Goal: Transaction & Acquisition: Purchase product/service

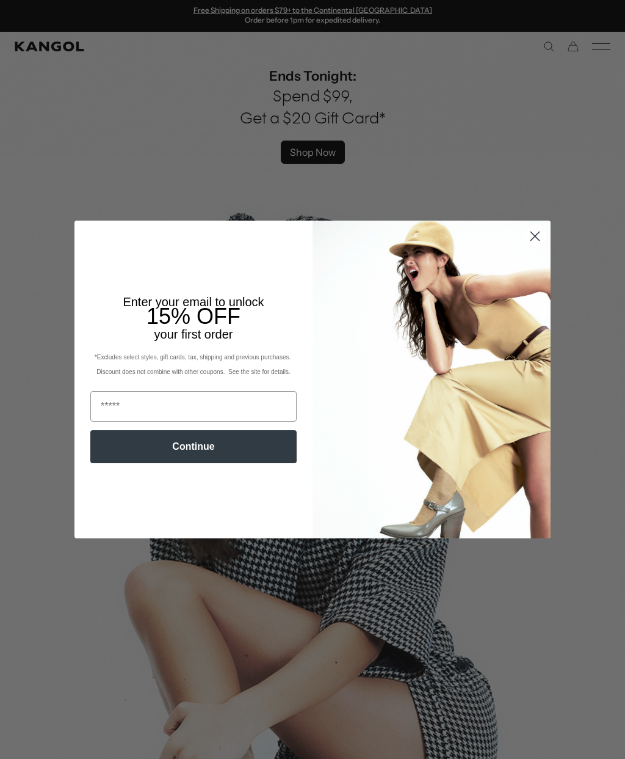
click at [543, 241] on circle "Close dialog" at bounding box center [535, 236] width 20 height 20
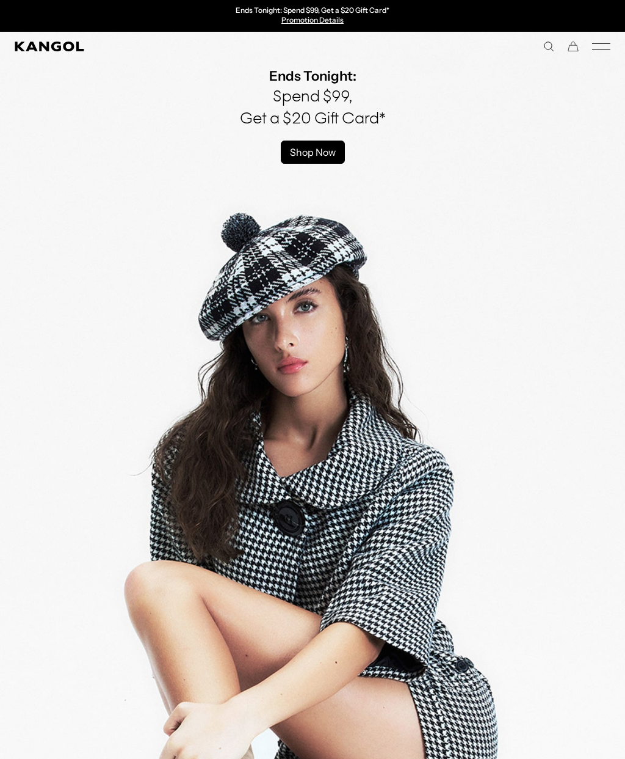
click at [599, 50] on icon "Mobile Menu" at bounding box center [601, 46] width 18 height 11
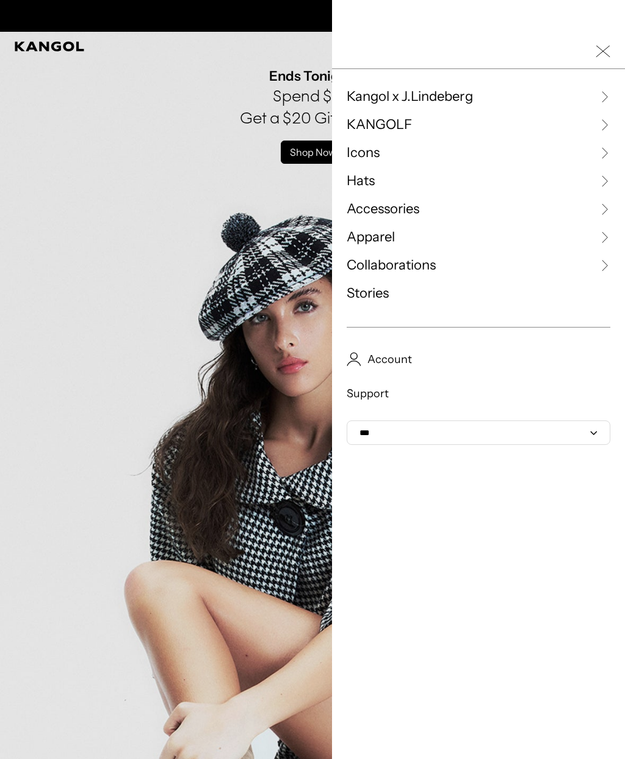
scroll to position [0, 252]
click at [599, 180] on icon at bounding box center [605, 181] width 12 height 12
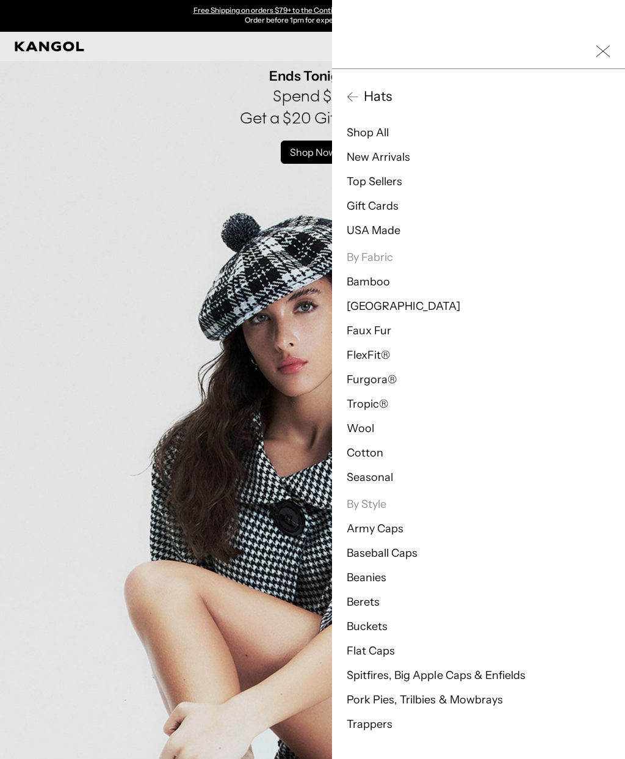
click at [364, 312] on link "[GEOGRAPHIC_DATA]" at bounding box center [404, 305] width 114 height 13
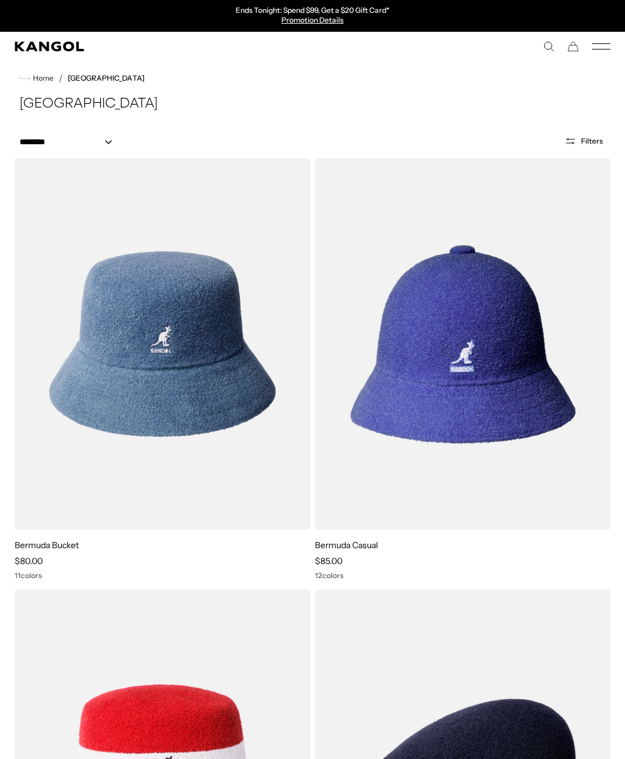
click at [0, 0] on img at bounding box center [0, 0] width 0 height 0
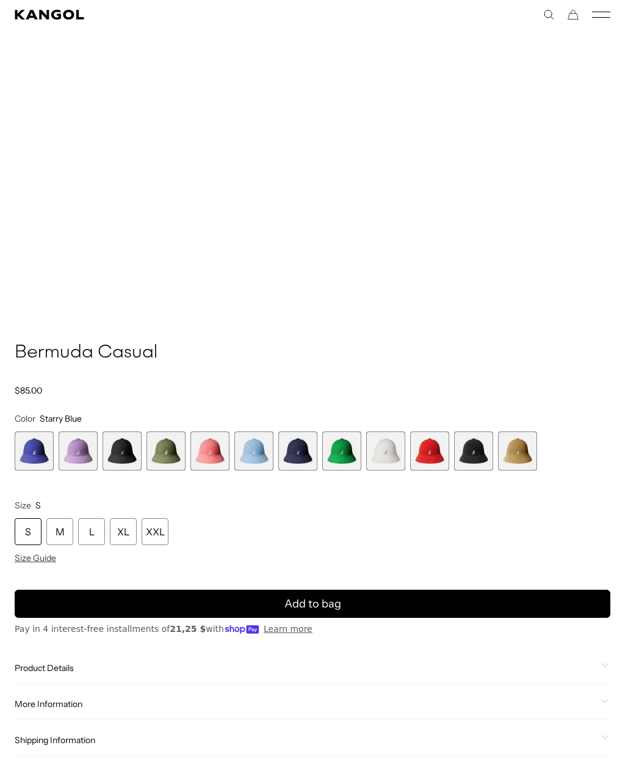
scroll to position [627, 0]
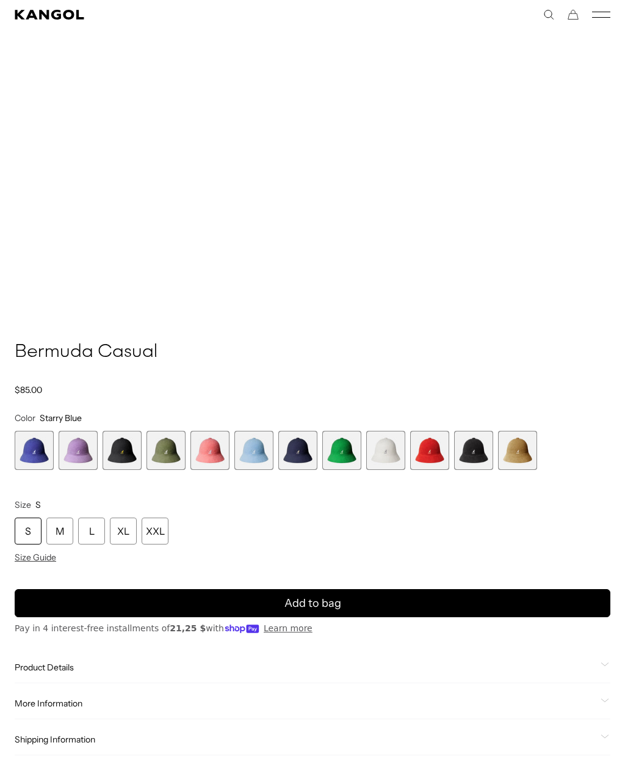
click at [34, 555] on span "Size Guide" at bounding box center [36, 556] width 42 height 11
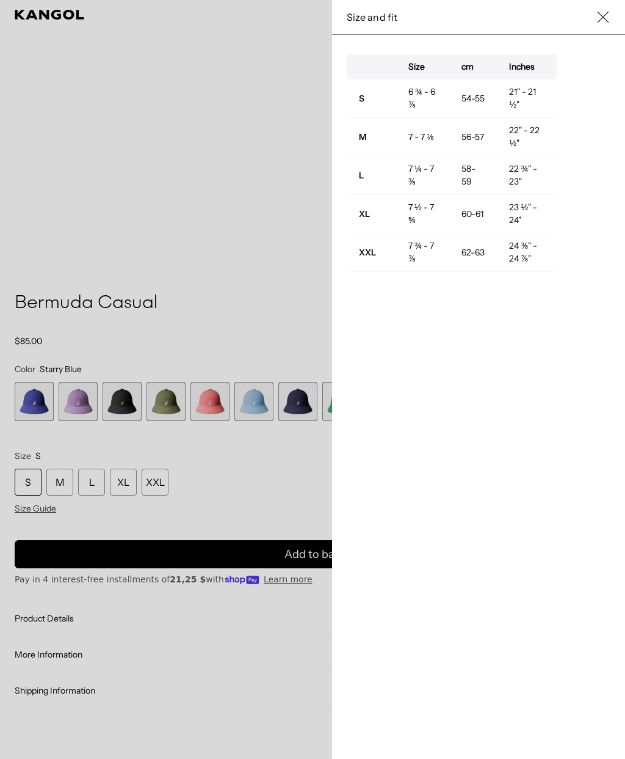
scroll to position [0, 252]
click at [91, 482] on div at bounding box center [312, 379] width 625 height 759
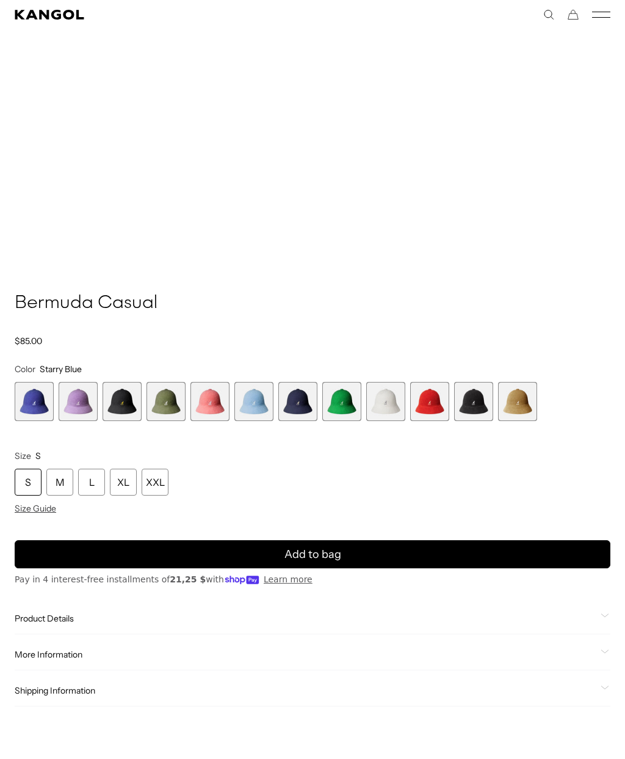
scroll to position [0, 0]
click at [97, 480] on div "L" at bounding box center [91, 481] width 27 height 27
click at [97, 479] on div "L" at bounding box center [91, 481] width 27 height 27
click at [98, 481] on div "L" at bounding box center [91, 481] width 27 height 27
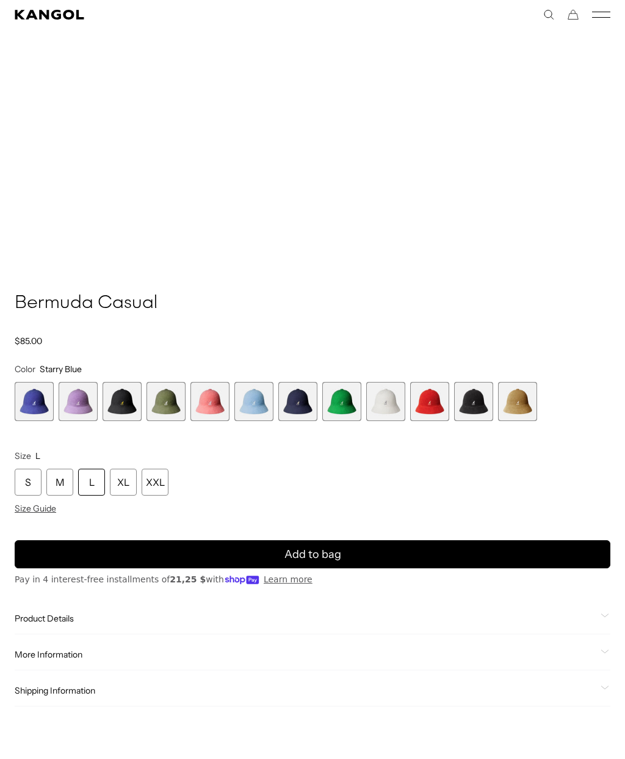
click at [86, 392] on span "2 of 12" at bounding box center [78, 401] width 39 height 39
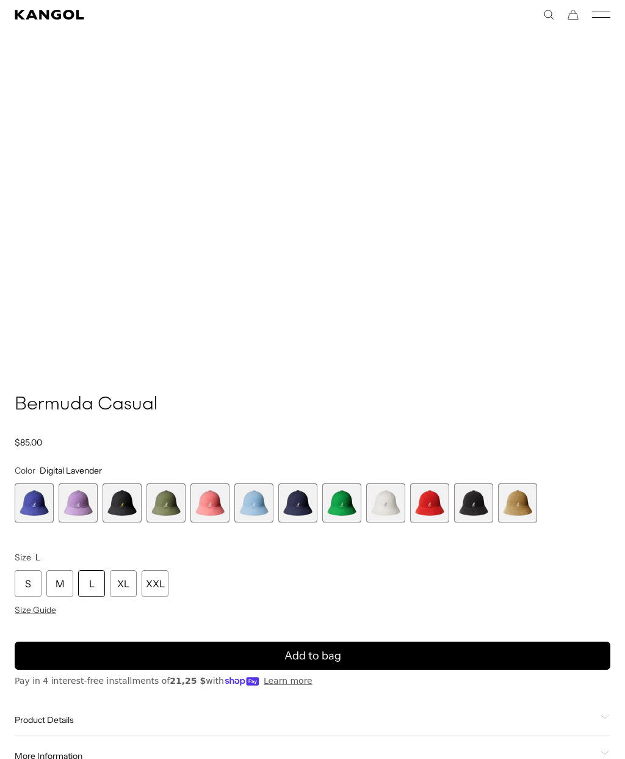
click at [169, 503] on span "4 of 12" at bounding box center [166, 502] width 39 height 39
click at [172, 500] on span "4 of 12" at bounding box center [166, 502] width 39 height 39
click at [166, 507] on span "4 of 12" at bounding box center [166, 502] width 39 height 39
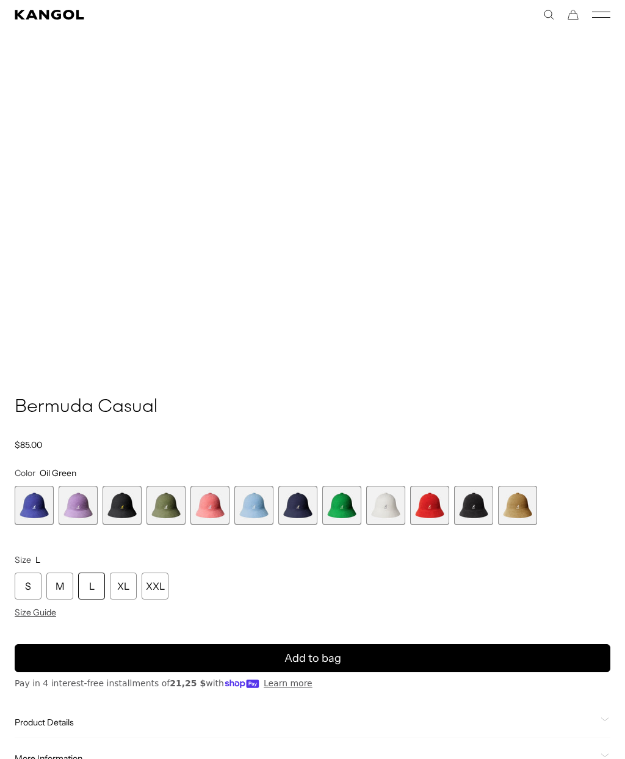
click at [160, 507] on span "4 of 12" at bounding box center [166, 505] width 39 height 39
click at [97, 588] on div "L" at bounding box center [91, 585] width 27 height 27
click at [164, 511] on span "4 of 12" at bounding box center [166, 505] width 39 height 39
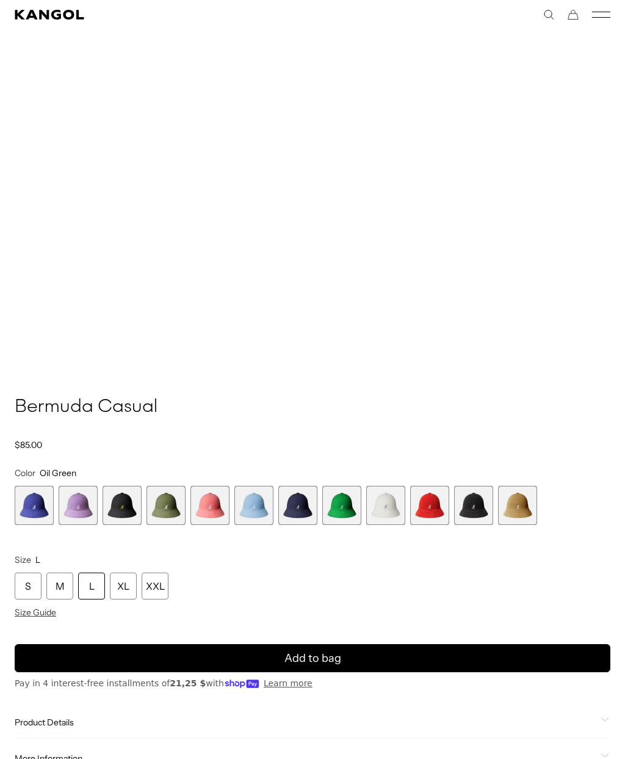
click at [166, 499] on span "4 of 12" at bounding box center [166, 505] width 39 height 39
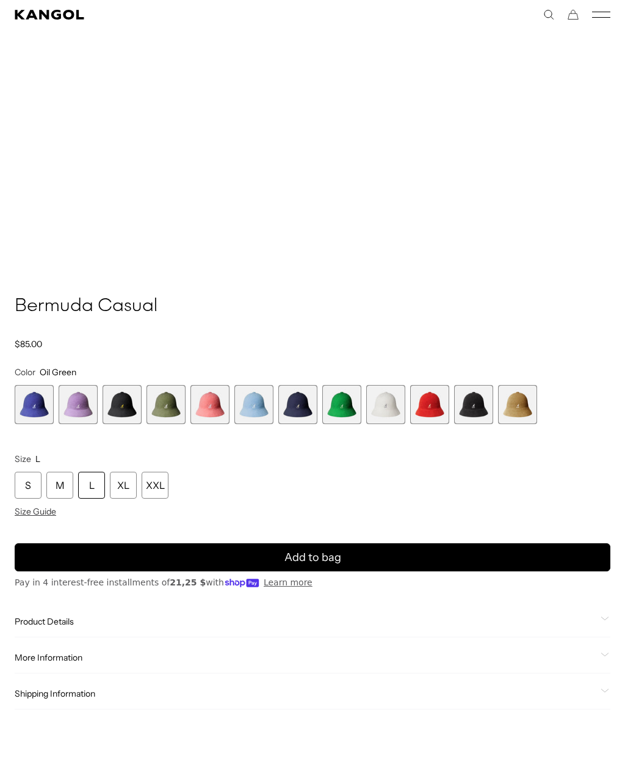
scroll to position [0, 252]
click at [470, 554] on button "Add to bag" at bounding box center [313, 557] width 596 height 28
